Goal: Navigation & Orientation: Find specific page/section

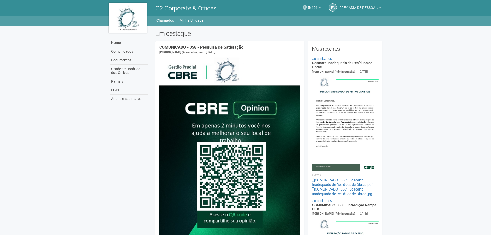
click at [380, 7] on b at bounding box center [380, 7] width 2 height 1
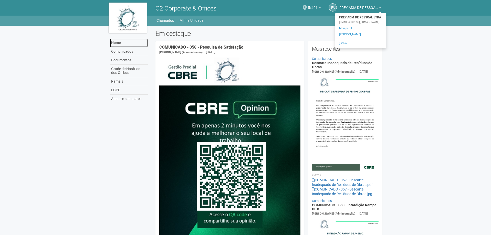
click at [115, 42] on link "Home" at bounding box center [129, 43] width 38 height 9
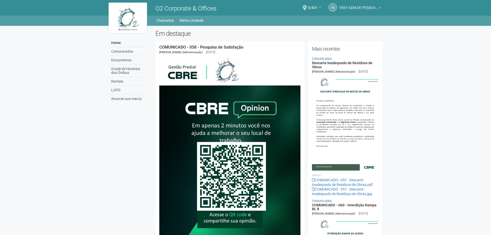
click at [369, 8] on span "FREY ADM DE PESSOAL LTDA" at bounding box center [358, 5] width 38 height 9
drag, startPoint x: 381, startPoint y: 18, endPoint x: 345, endPoint y: 22, distance: 36.3
click at [338, 20] on strong "FREY ADM DE PESSOAL LTDA" at bounding box center [360, 17] width 51 height 6
drag, startPoint x: 366, startPoint y: 7, endPoint x: 369, endPoint y: 11, distance: 4.9
click at [366, 8] on span "FREY ADM DE PESSOAL LTDA" at bounding box center [358, 5] width 38 height 9
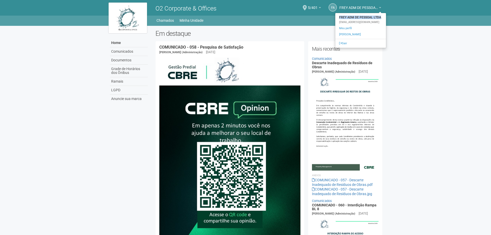
copy strong "FREY ADM DE PESSOAL LTDA"
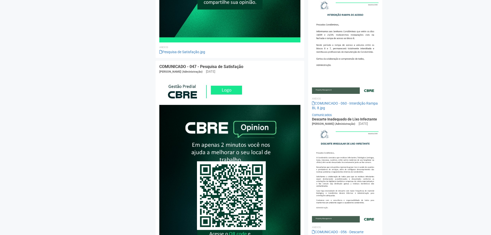
scroll to position [230, 0]
